Goal: Task Accomplishment & Management: Complete application form

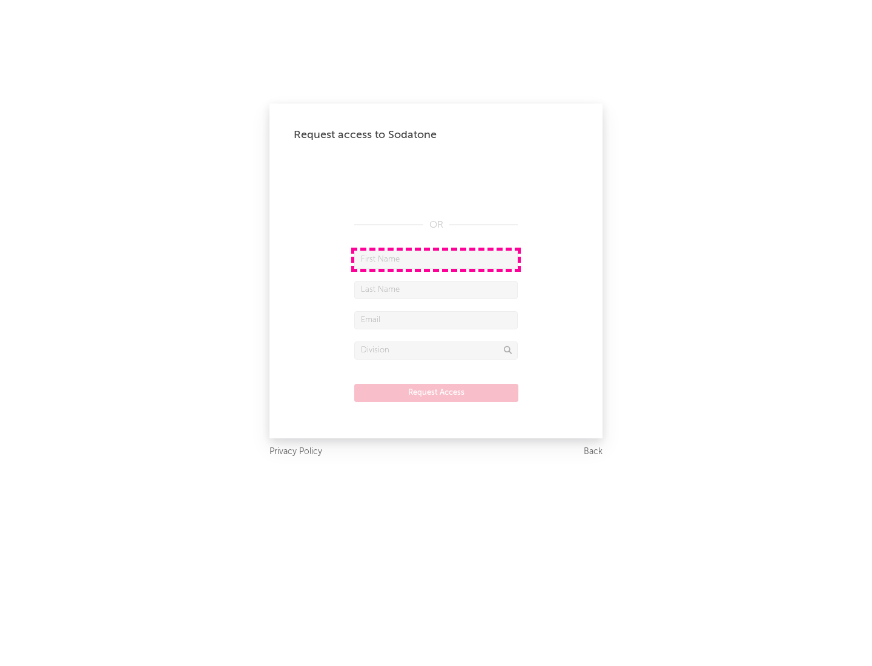
click at [436, 259] on input "text" at bounding box center [436, 260] width 164 height 18
type input "[PERSON_NAME]"
click at [436, 290] on input "text" at bounding box center [436, 290] width 164 height 18
type input "[PERSON_NAME]"
click at [436, 320] on input "text" at bounding box center [436, 320] width 164 height 18
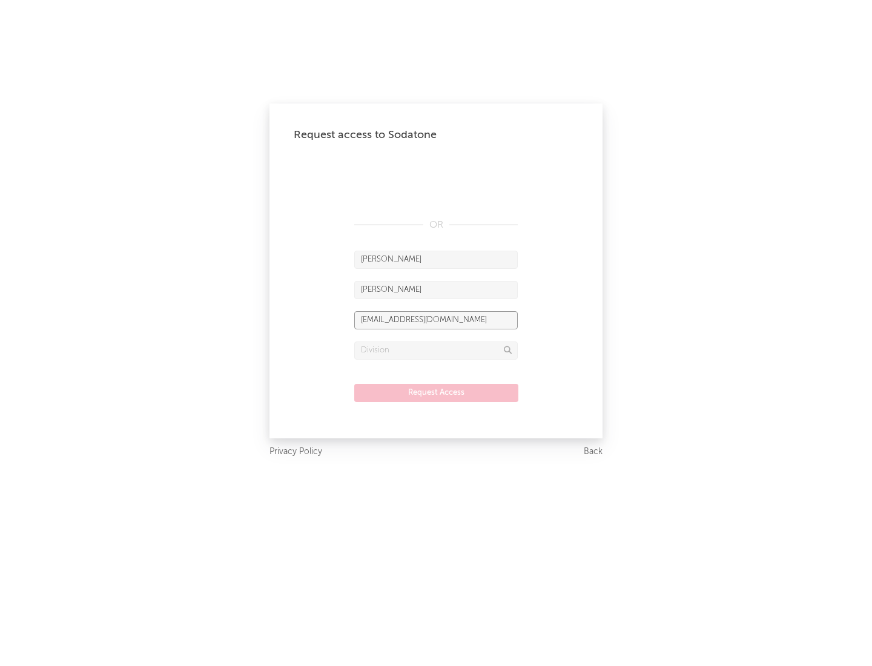
type input "[EMAIL_ADDRESS][DOMAIN_NAME]"
click at [436, 350] on input "text" at bounding box center [436, 351] width 164 height 18
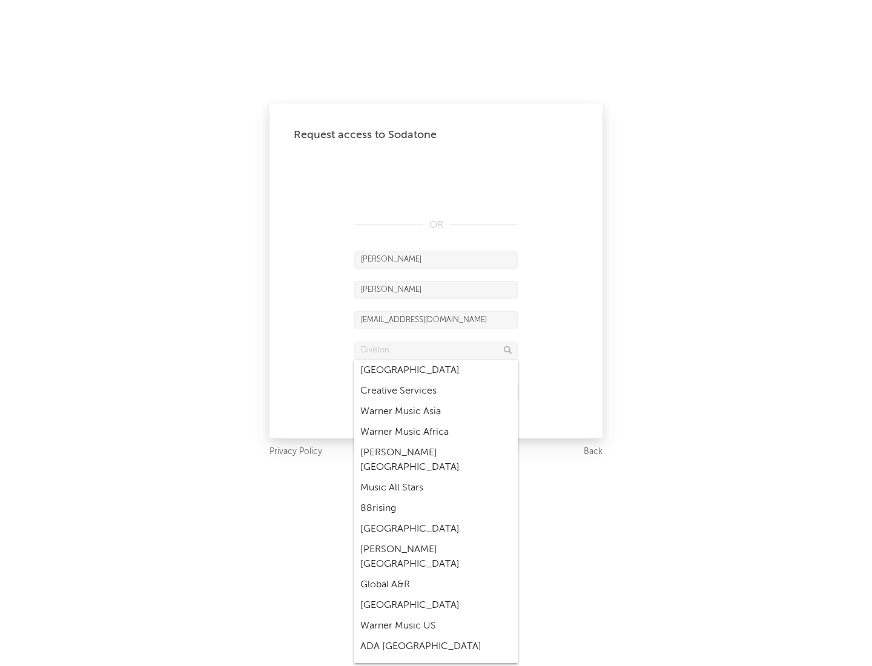
click at [433, 478] on div "Music All Stars" at bounding box center [436, 488] width 164 height 21
type input "Music All Stars"
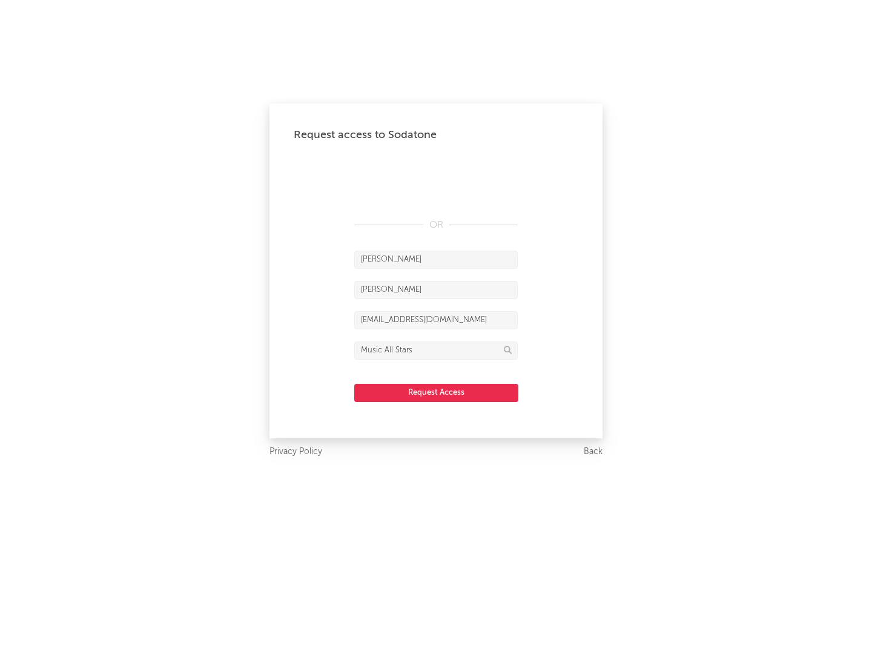
click at [436, 393] on button "Request Access" at bounding box center [436, 393] width 164 height 18
